Goal: Task Accomplishment & Management: Use online tool/utility

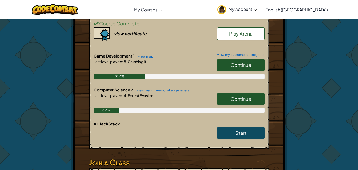
scroll to position [133, 0]
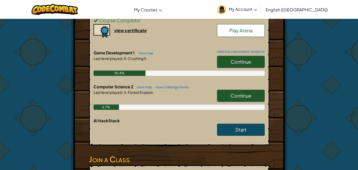
click at [243, 97] on span "Continue" at bounding box center [241, 95] width 21 height 6
